Goal: Information Seeking & Learning: Find specific fact

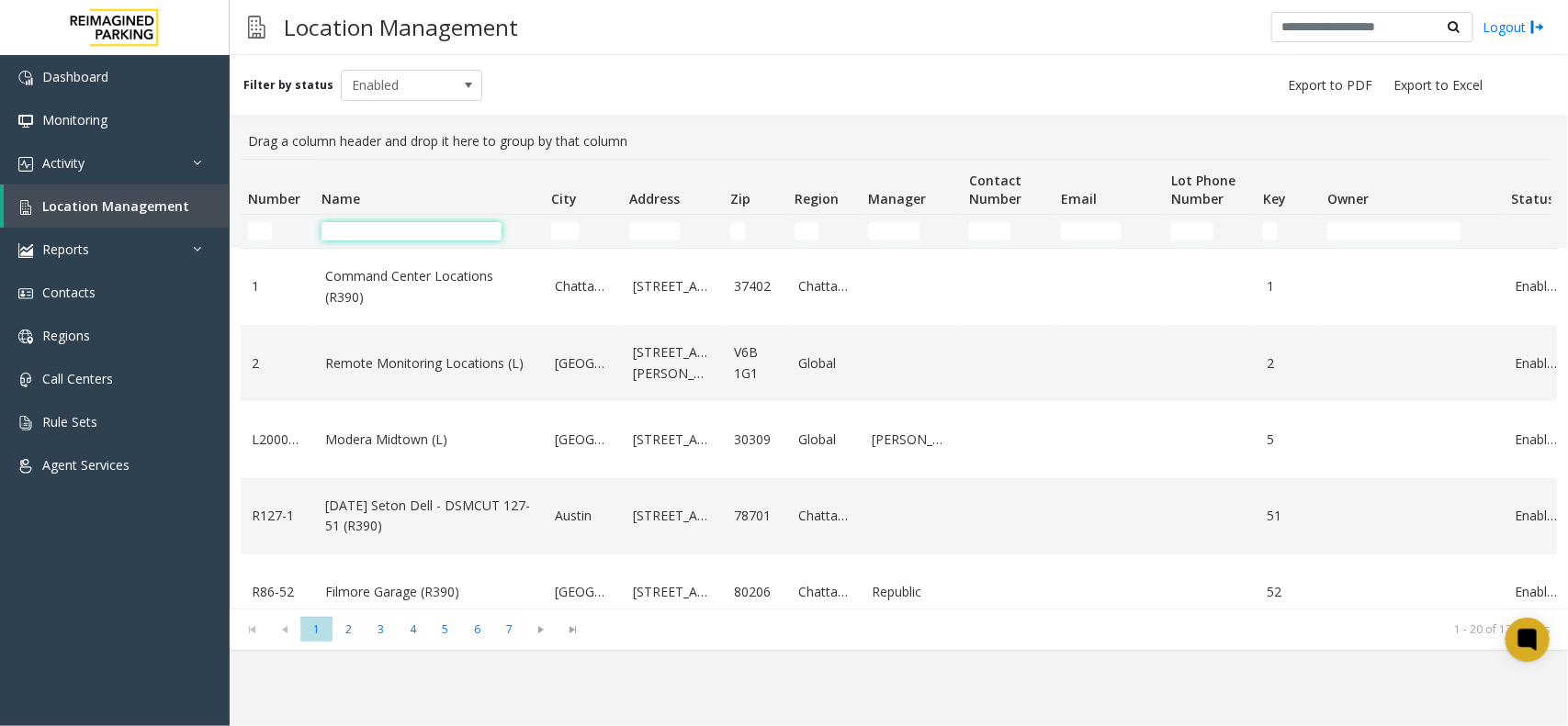
click at [416, 230] on input "Name Filter" at bounding box center [411, 230] width 180 height 18
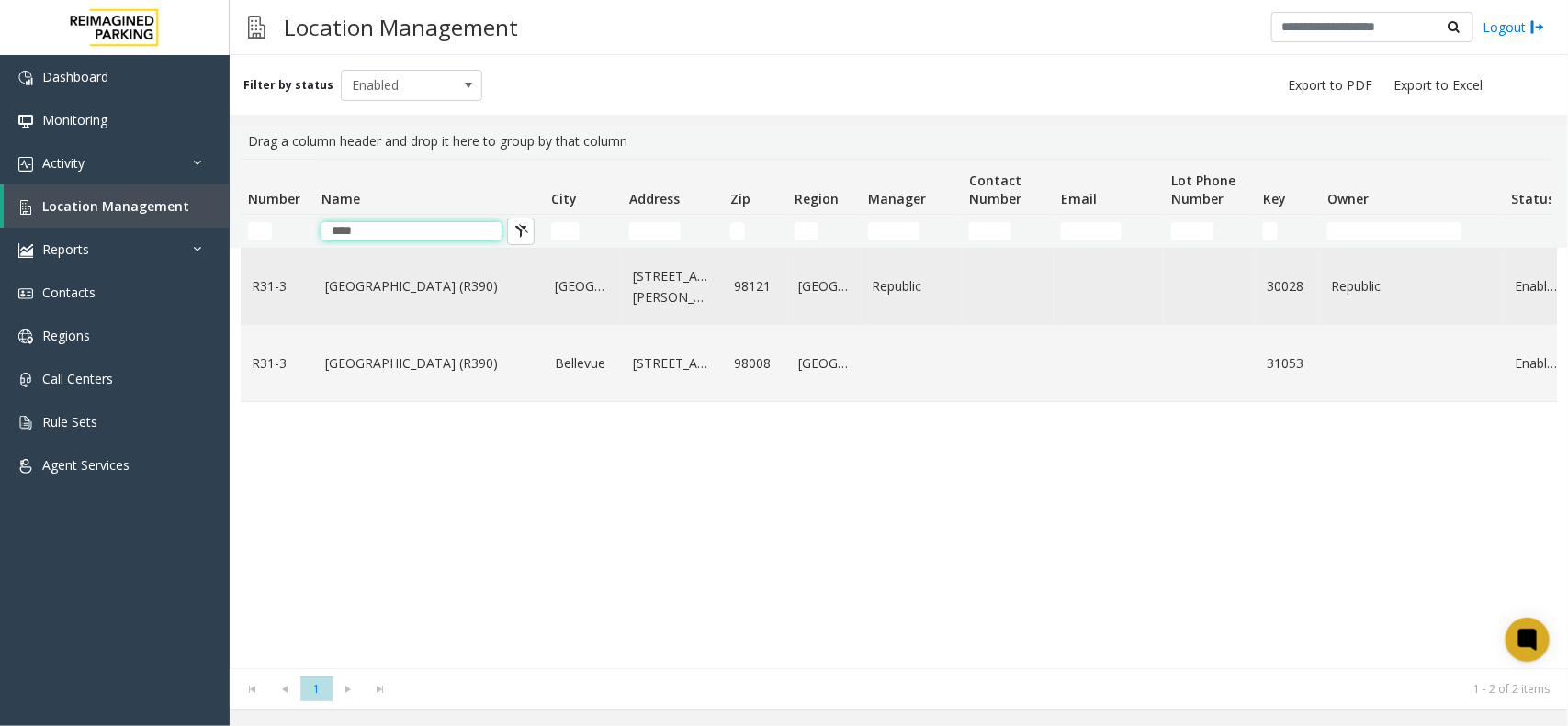
type input "****"
click at [360, 301] on td "[GEOGRAPHIC_DATA] (R390)" at bounding box center [429, 286] width 230 height 76
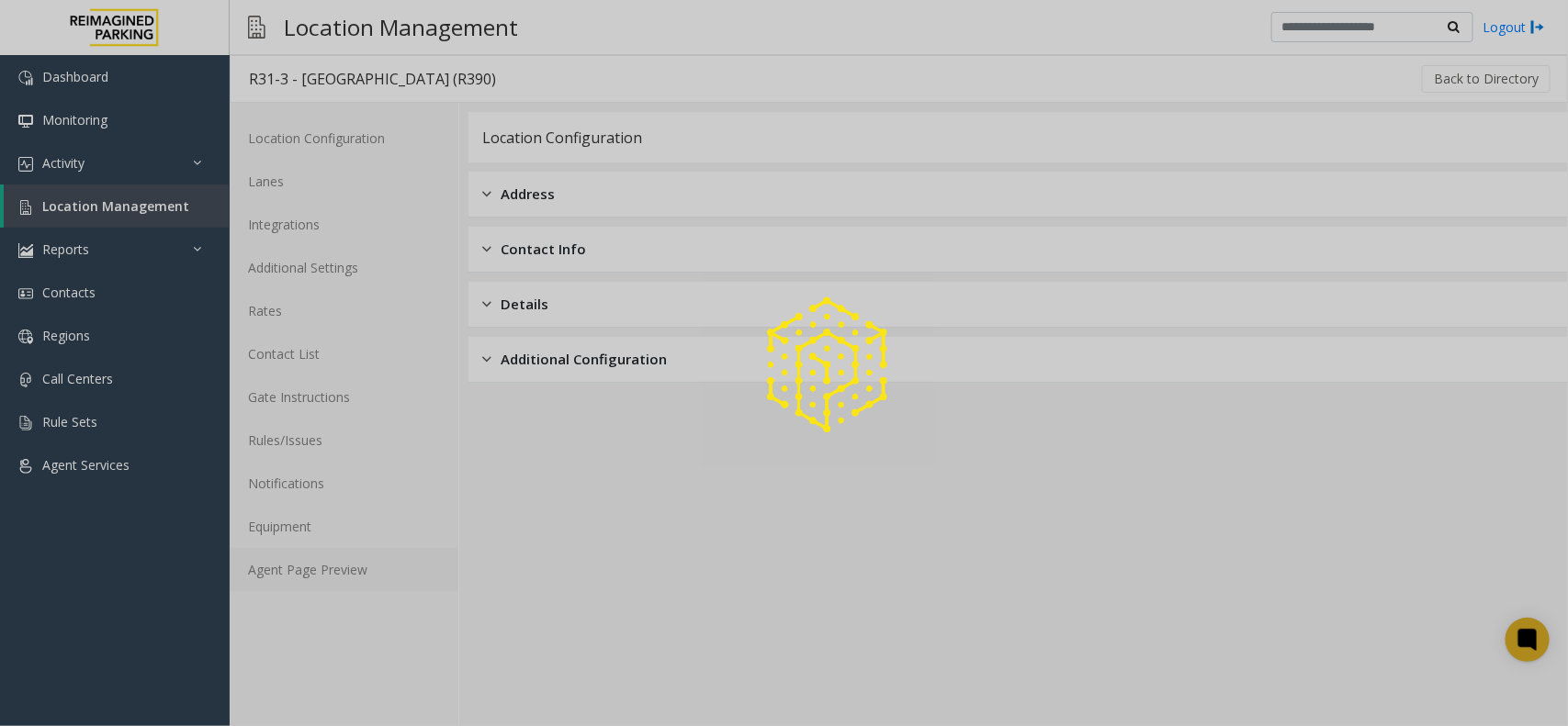
click at [294, 569] on link "Agent Page Preview" at bounding box center [344, 569] width 229 height 43
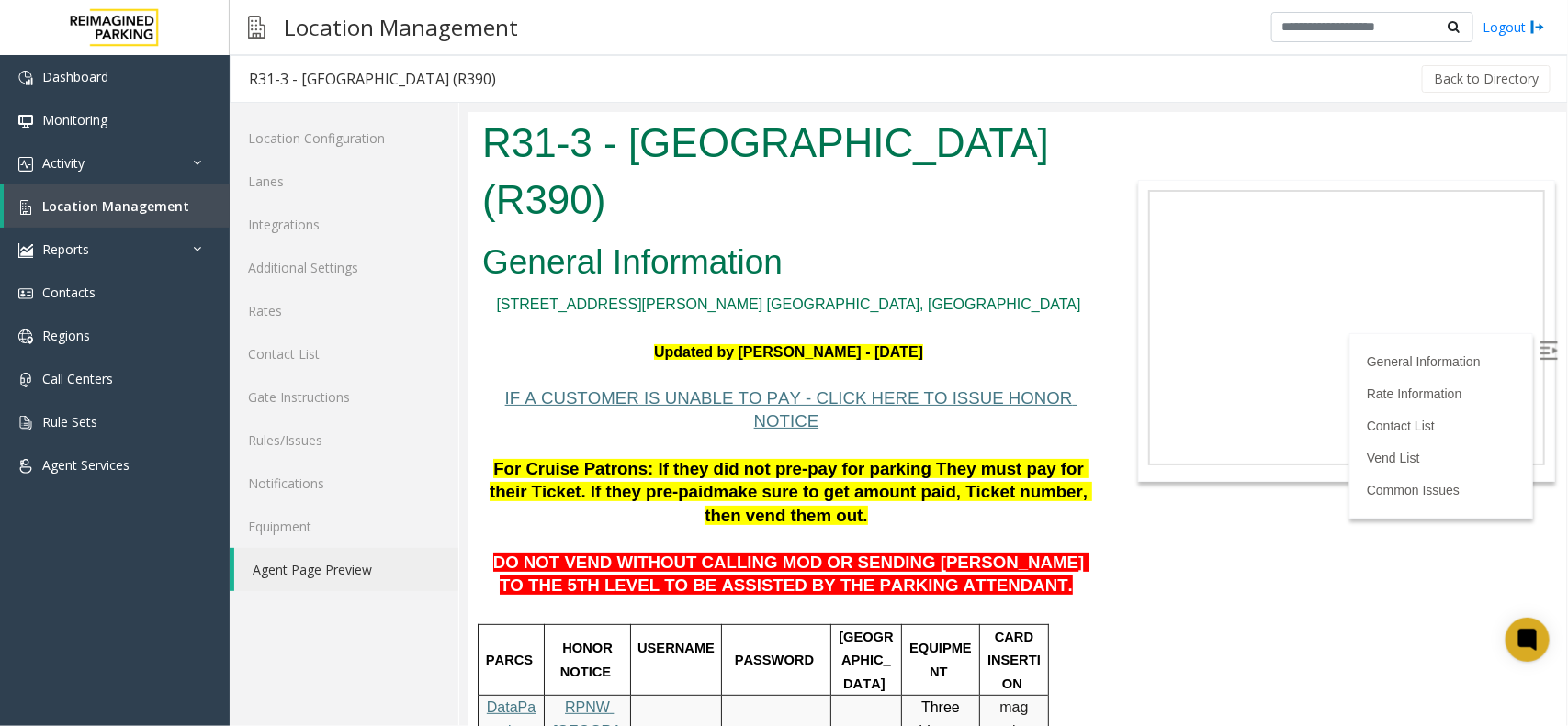
click at [749, 389] on span "IF A CUSTOMER IS UNABLE TO PAY - CLICK HERE TO ISSUE HONOR NOTICE" at bounding box center [791, 408] width 573 height 43
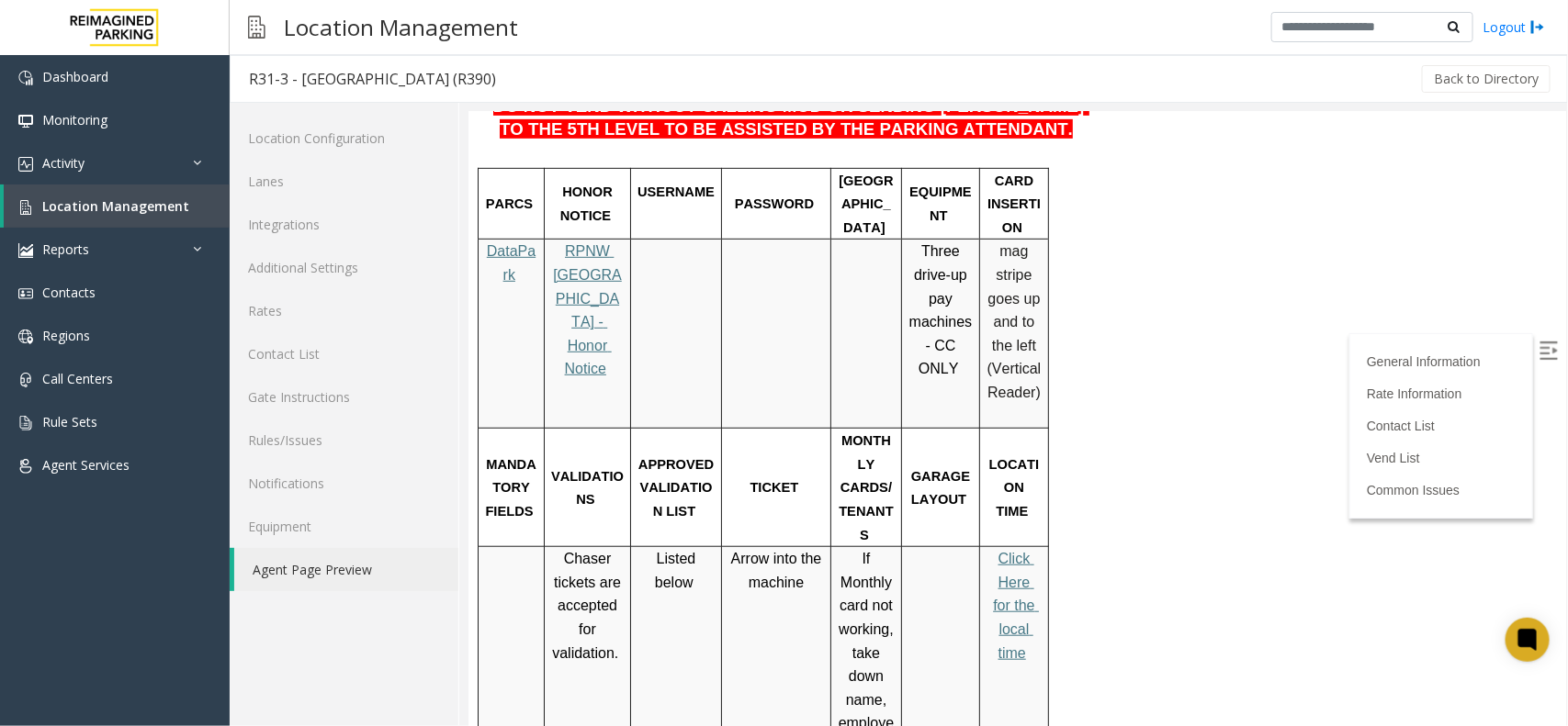
scroll to position [459, 0]
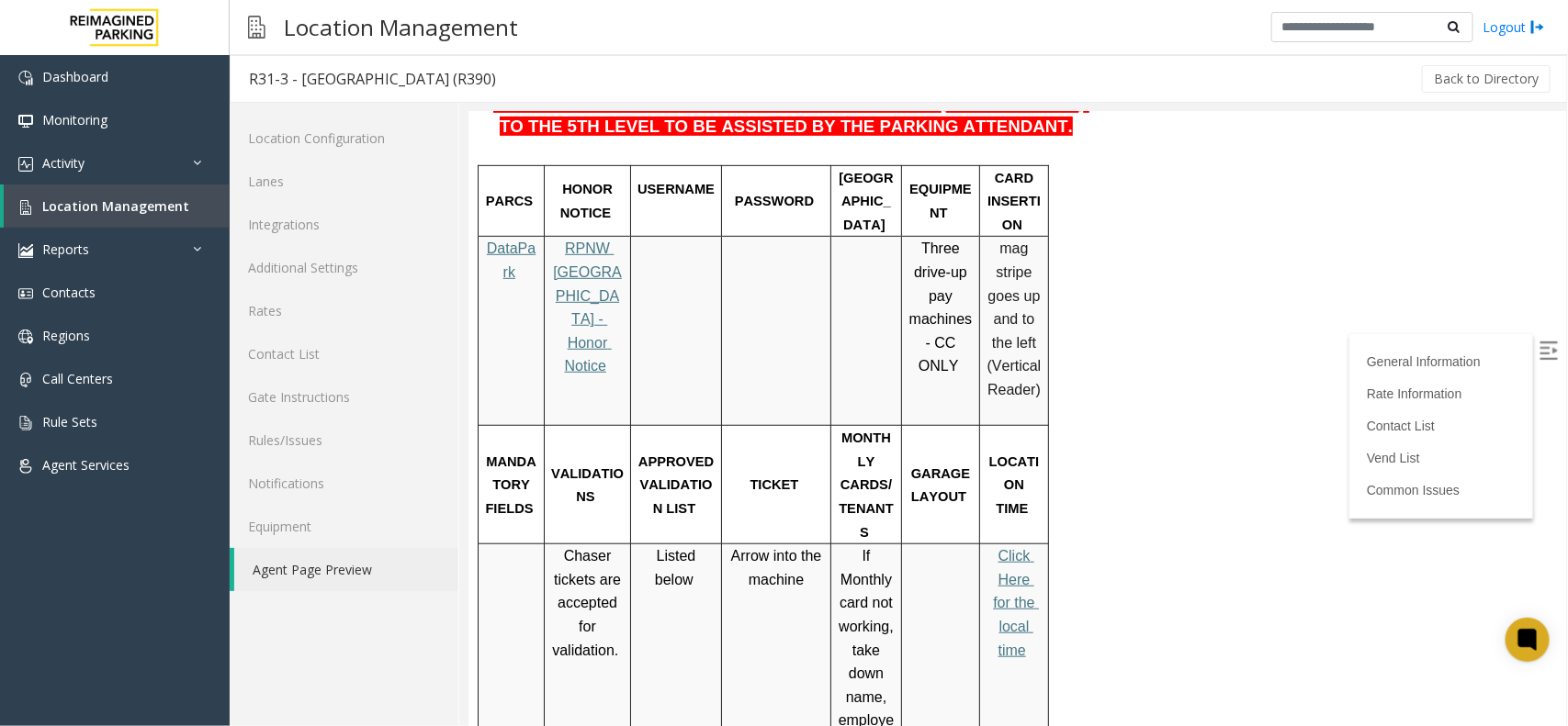
click at [1011, 547] on link "Click Here for the local time" at bounding box center [1016, 602] width 46 height 109
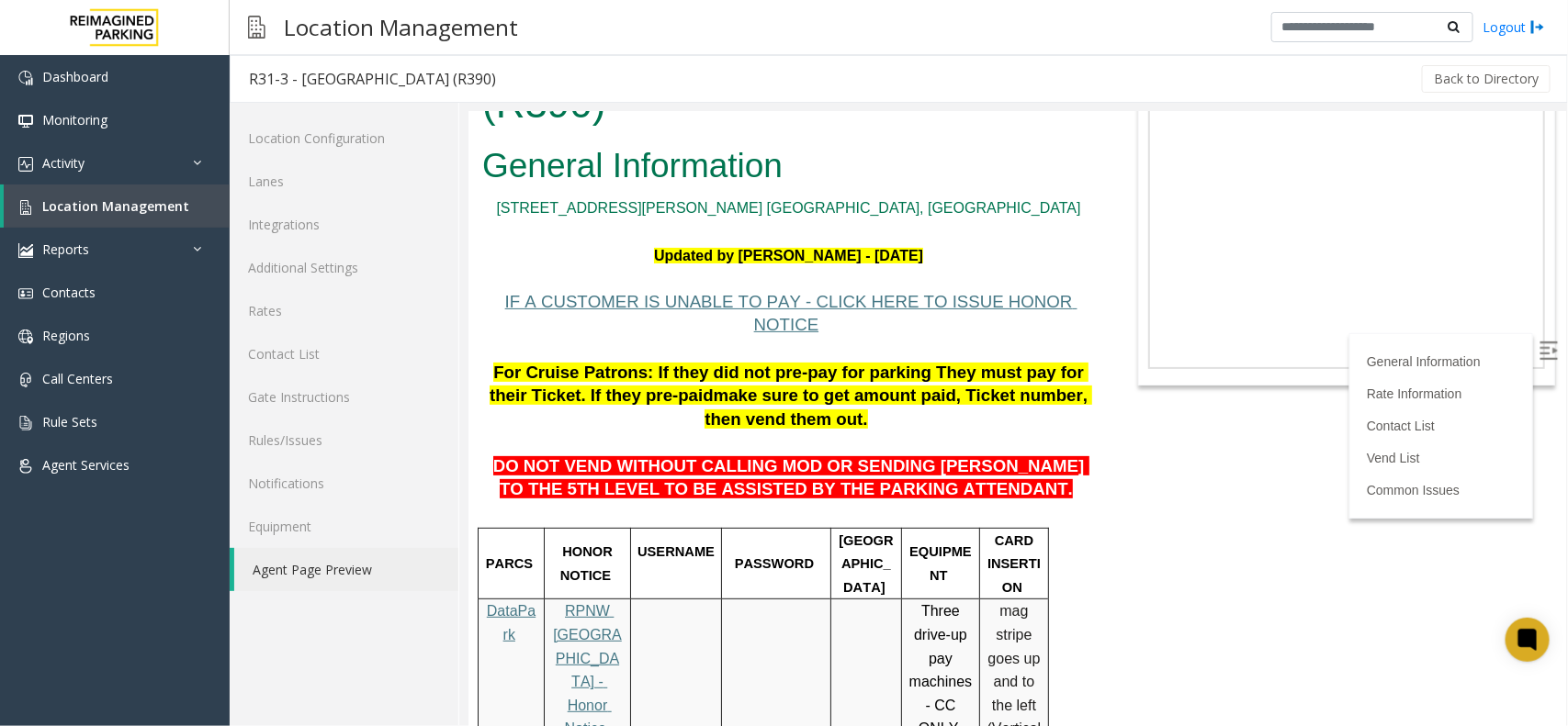
scroll to position [0, 0]
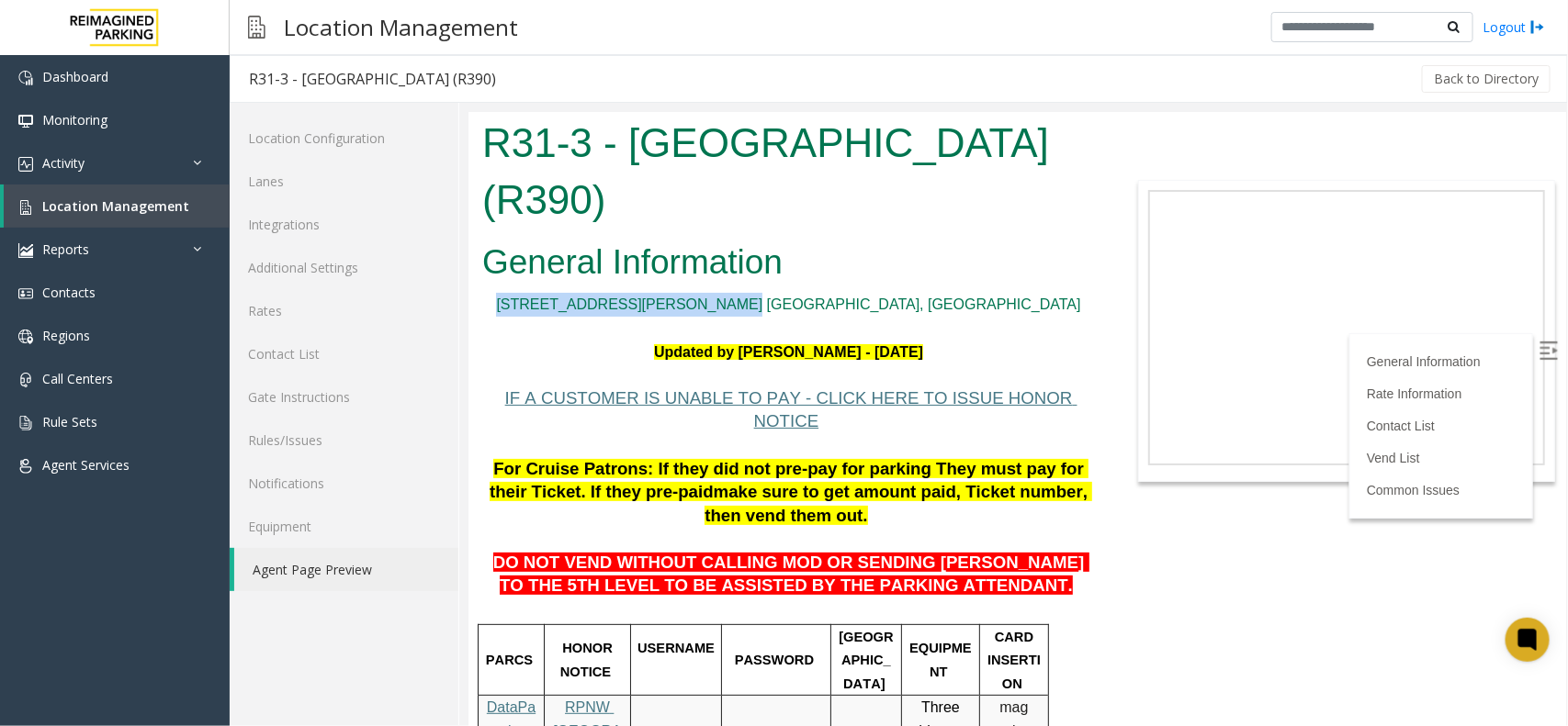
drag, startPoint x: 877, startPoint y: 304, endPoint x: 688, endPoint y: 304, distance: 189.0
click at [688, 304] on p "[STREET_ADDRESS][PERSON_NAME] [GEOGRAPHIC_DATA], [GEOGRAPHIC_DATA]" at bounding box center [788, 303] width 613 height 24
copy link "[STREET_ADDRESS][PERSON_NAME] [GEOGRAPHIC_DATA], [GEOGRAPHIC_DATA]"
click at [300, 312] on link "Rates" at bounding box center [344, 310] width 229 height 43
